Goal: Complete application form

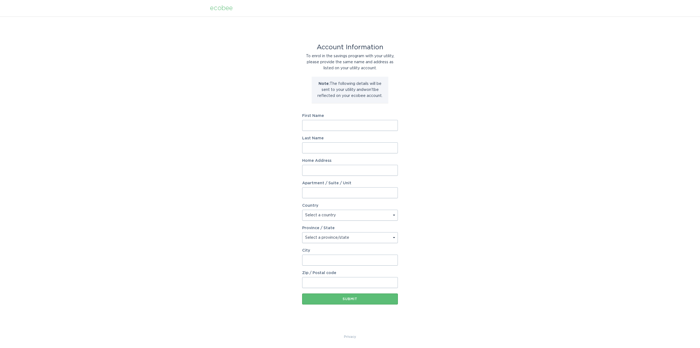
click at [310, 126] on input "First Name" at bounding box center [350, 125] width 96 height 11
type input "Kiefer"
type input "Headrick"
type input "138 Marlowe Dr"
select select "US"
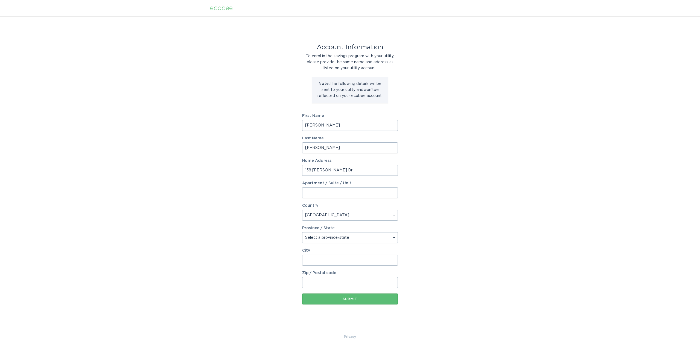
type input "Erie"
type input "80516"
select select "CO"
click at [368, 298] on div "Submit" at bounding box center [350, 298] width 90 height 3
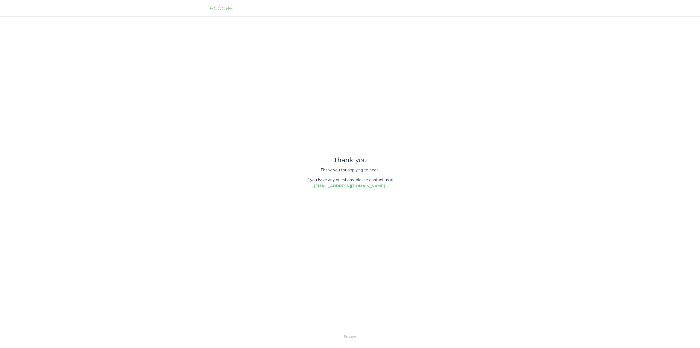
click at [225, 8] on div "ecobee" at bounding box center [221, 8] width 23 height 6
click at [220, 7] on div "ecobee" at bounding box center [221, 8] width 23 height 6
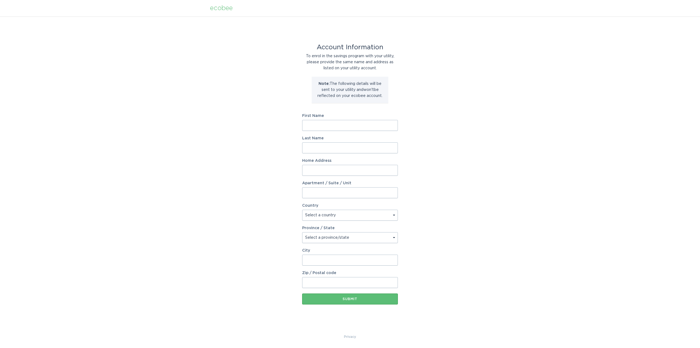
click at [212, 8] on div "ecobee" at bounding box center [221, 8] width 23 height 6
click at [214, 8] on div "ecobee" at bounding box center [221, 8] width 23 height 6
